Goal: Task Accomplishment & Management: Use online tool/utility

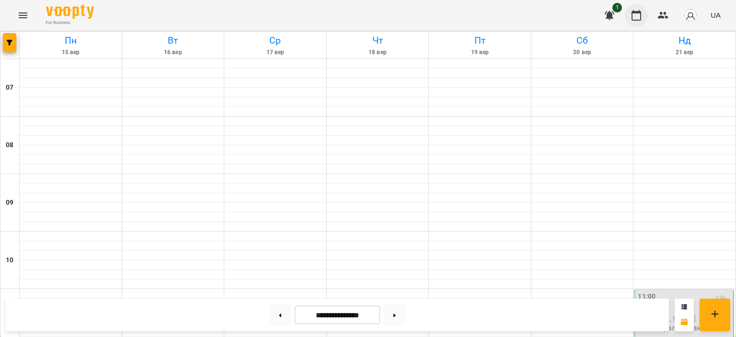
click at [640, 14] on icon "button" at bounding box center [635, 15] width 11 height 11
click at [684, 306] on icon at bounding box center [684, 307] width 6 height 6
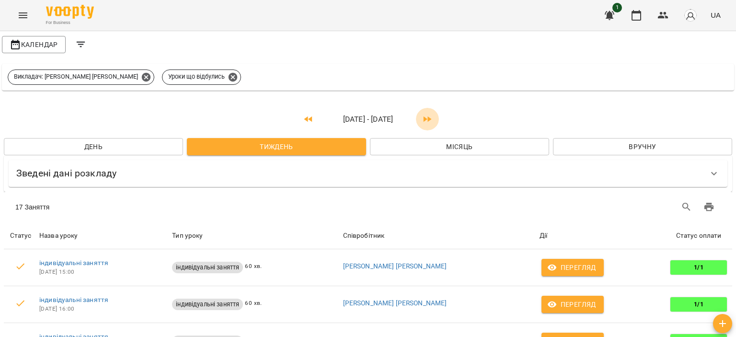
click at [431, 116] on icon "button" at bounding box center [426, 118] width 11 height 11
click at [429, 122] on icon "button" at bounding box center [426, 118] width 11 height 11
click at [630, 8] on button "button" at bounding box center [635, 15] width 23 height 23
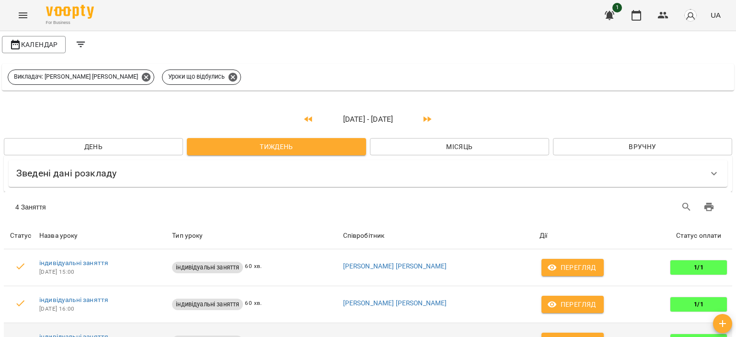
scroll to position [0, 0]
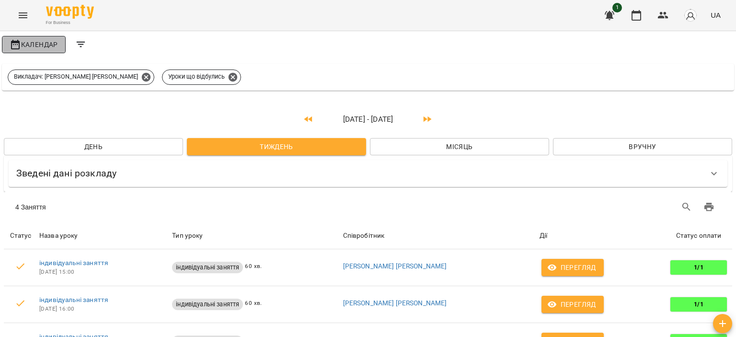
click at [45, 45] on span "Календар" at bounding box center [34, 44] width 48 height 11
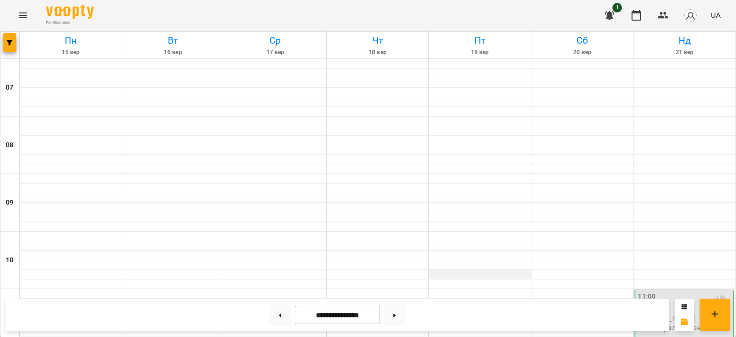
scroll to position [287, 0]
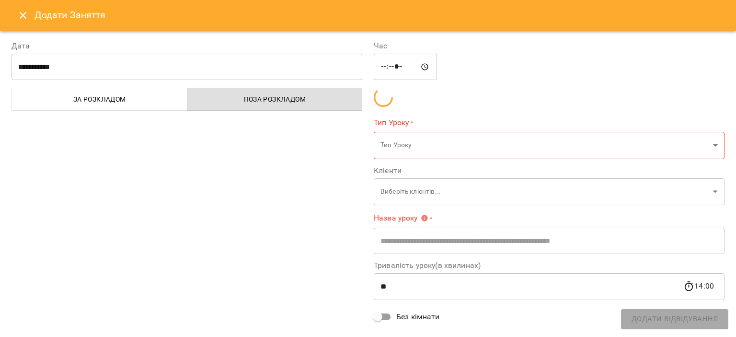
type input "**********"
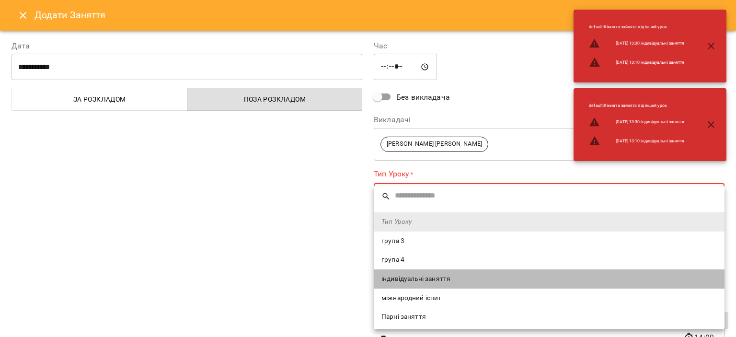
click at [396, 276] on span "індивідуальні заняття" at bounding box center [548, 279] width 335 height 10
type input "**********"
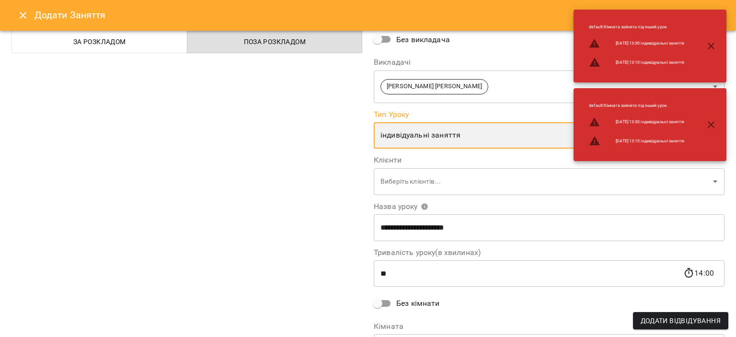
scroll to position [57, 0]
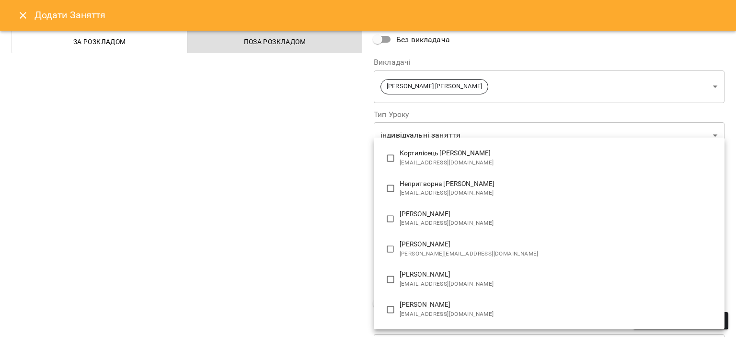
scroll to position [180, 0]
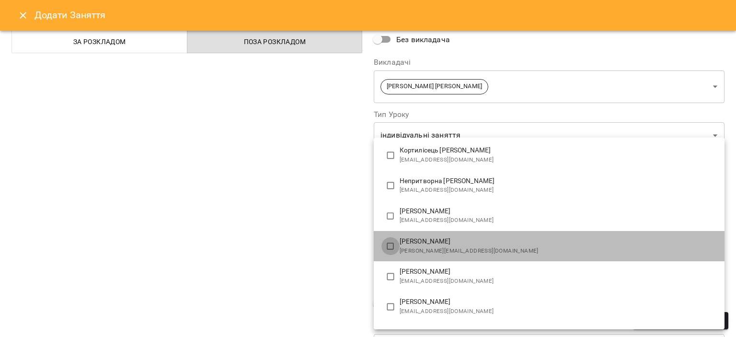
type input "**********"
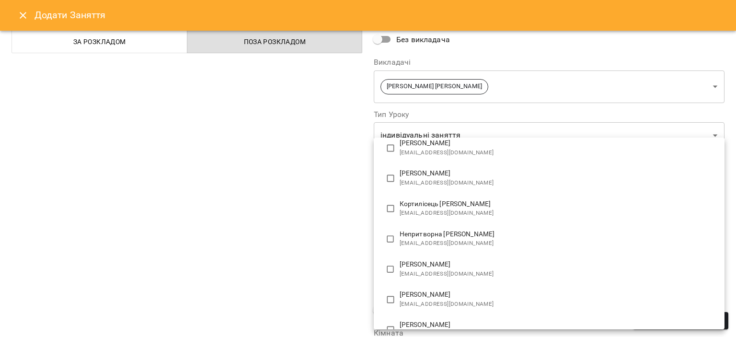
scroll to position [0, 0]
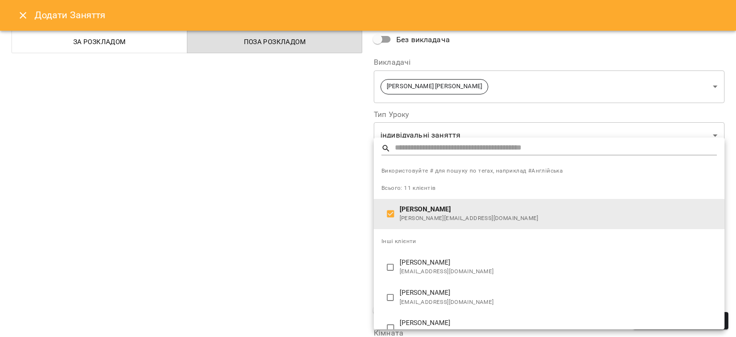
click at [348, 259] on div at bounding box center [368, 168] width 736 height 337
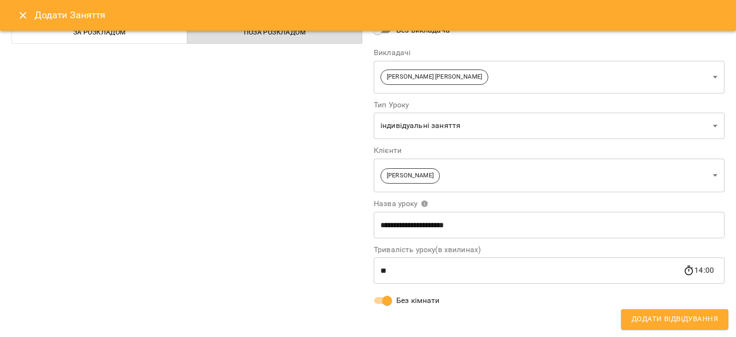
scroll to position [67, 0]
click at [679, 315] on span "Додати Відвідування" at bounding box center [674, 319] width 86 height 12
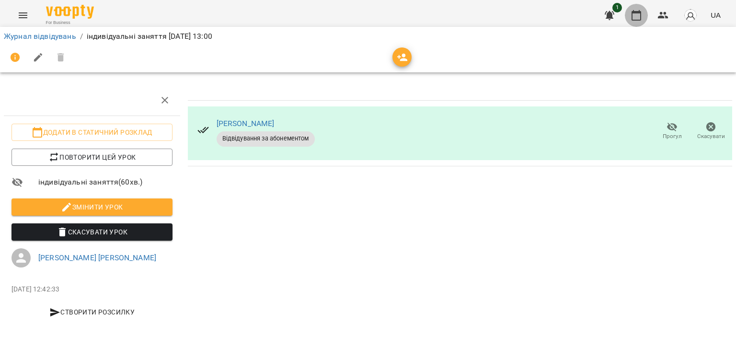
click at [631, 19] on icon "button" at bounding box center [635, 15] width 11 height 11
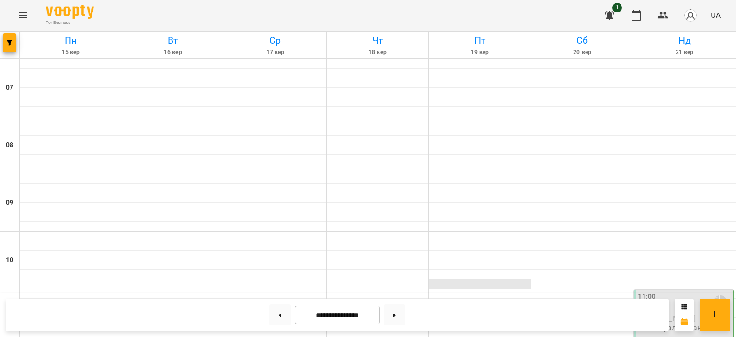
scroll to position [417, 0]
